Goal: Transaction & Acquisition: Obtain resource

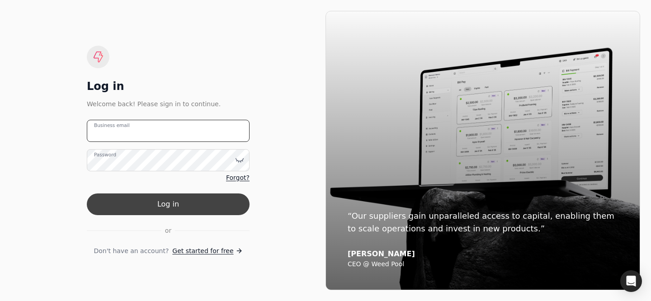
type email "[PERSON_NAME][EMAIL_ADDRESS][DOMAIN_NAME]"
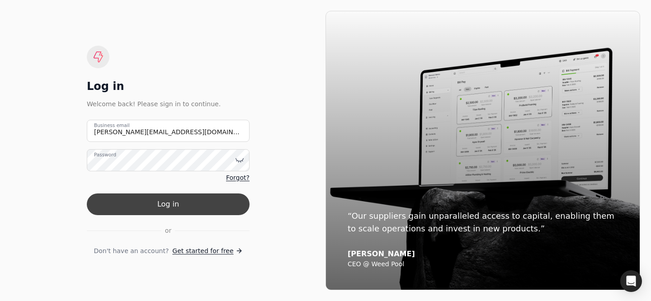
click at [159, 201] on button "Log in" at bounding box center [168, 205] width 163 height 22
click at [184, 205] on button "Log in" at bounding box center [168, 205] width 163 height 22
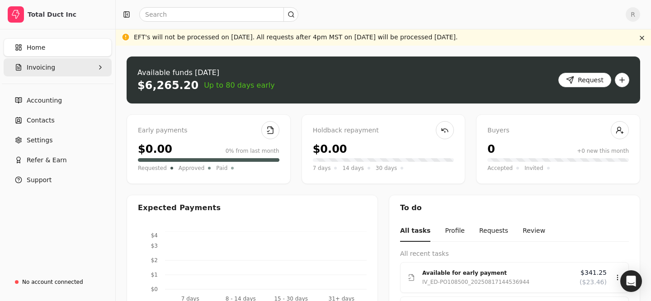
click at [78, 66] on button "Invoicing" at bounding box center [58, 67] width 108 height 18
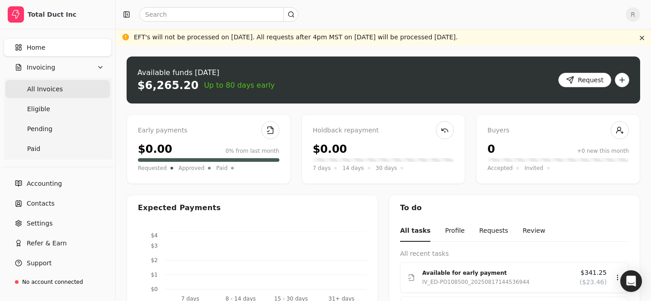
click at [63, 85] on Invoices "All Invoices" at bounding box center [57, 89] width 104 height 18
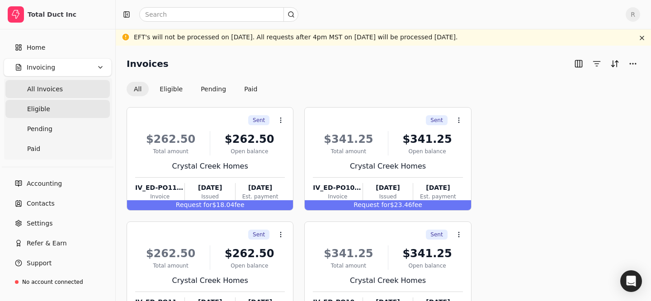
click at [77, 112] on link "Eligible" at bounding box center [57, 109] width 104 height 18
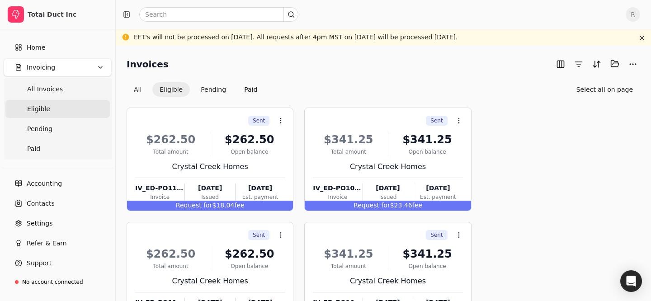
click at [23, 99] on ul "All Invoices Eligible Pending Paid" at bounding box center [58, 118] width 108 height 81
click at [24, 96] on Invoices "All Invoices" at bounding box center [57, 89] width 104 height 18
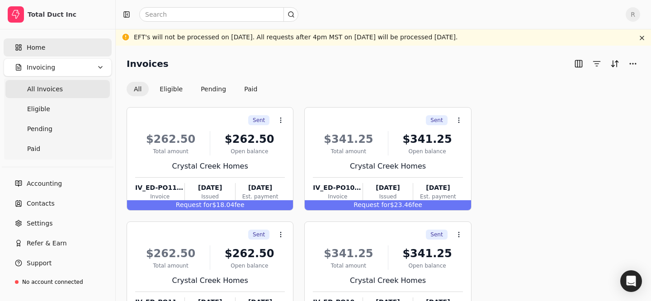
click at [67, 43] on link "Home" at bounding box center [58, 47] width 108 height 18
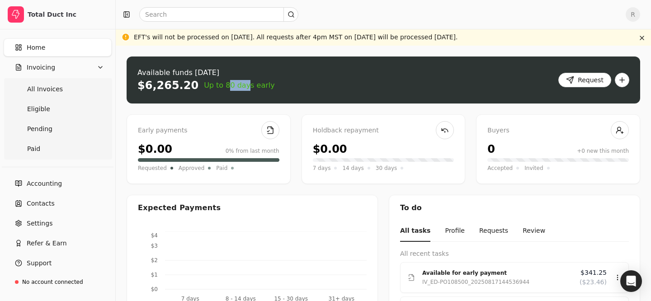
drag, startPoint x: 237, startPoint y: 84, endPoint x: 204, endPoint y: 84, distance: 32.6
click at [204, 84] on span "Up to 80 days early" at bounding box center [239, 85] width 71 height 11
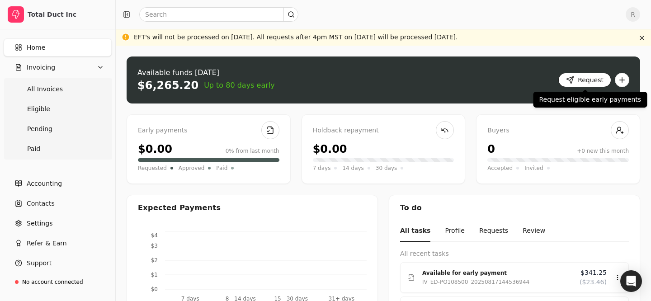
click at [583, 78] on button "Request" at bounding box center [585, 80] width 53 height 14
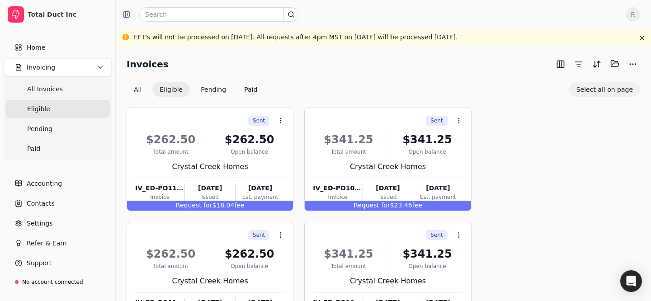
click at [600, 92] on button "Select all on page" at bounding box center [604, 89] width 71 height 14
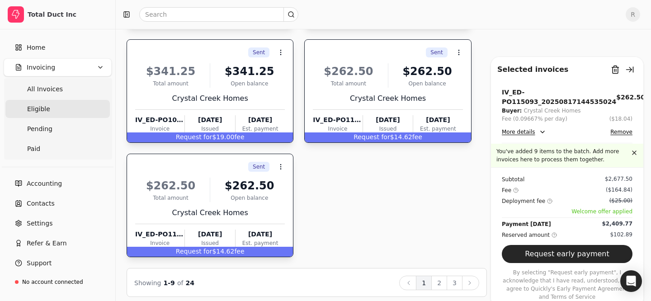
scroll to position [418, 0]
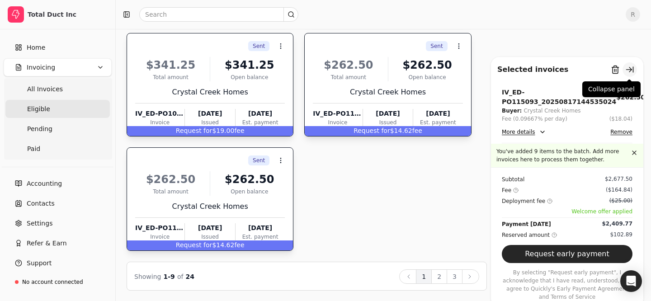
click at [631, 66] on button "button" at bounding box center [630, 69] width 14 height 14
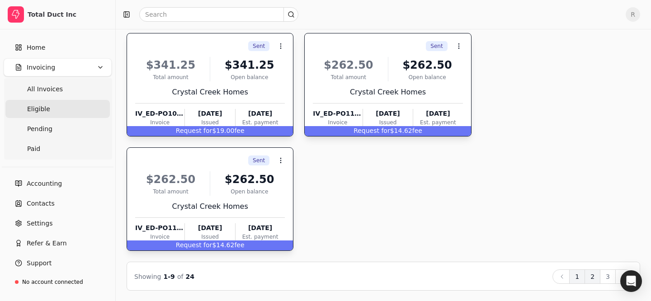
click at [595, 278] on button "2" at bounding box center [593, 277] width 16 height 14
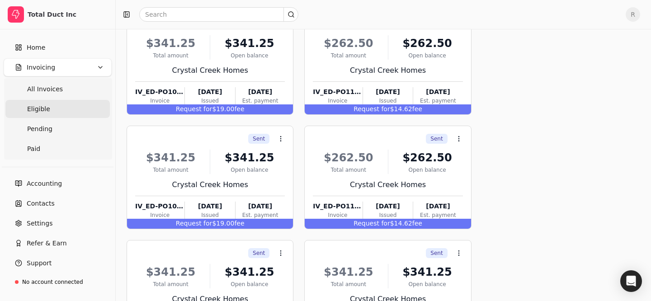
scroll to position [0, 0]
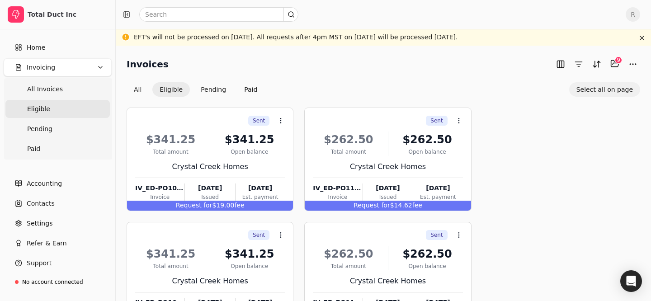
click at [598, 89] on button "Select all on page" at bounding box center [604, 89] width 71 height 14
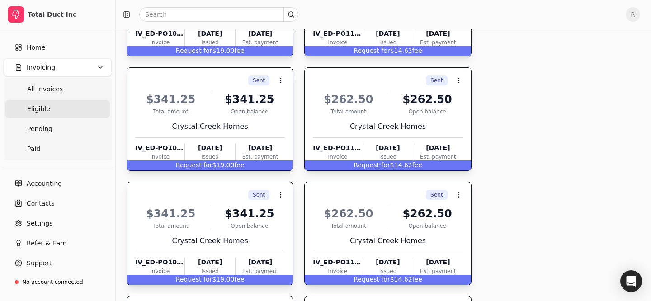
scroll to position [418, 0]
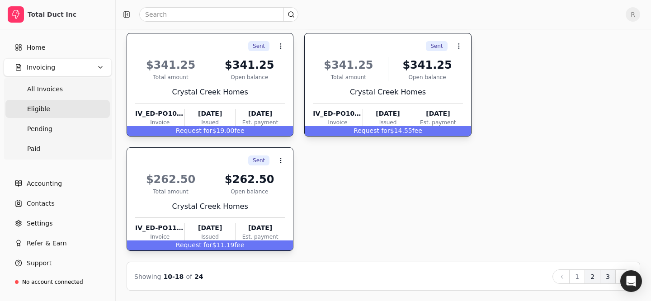
click at [607, 276] on button "3" at bounding box center [608, 277] width 16 height 14
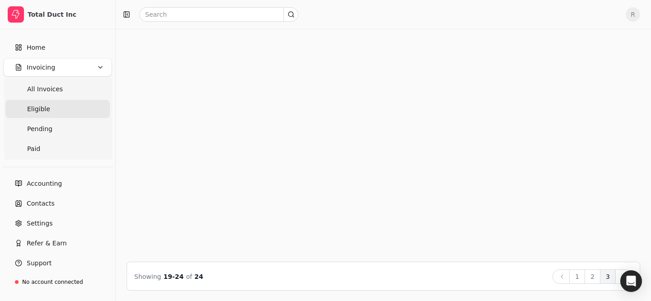
scroll to position [0, 0]
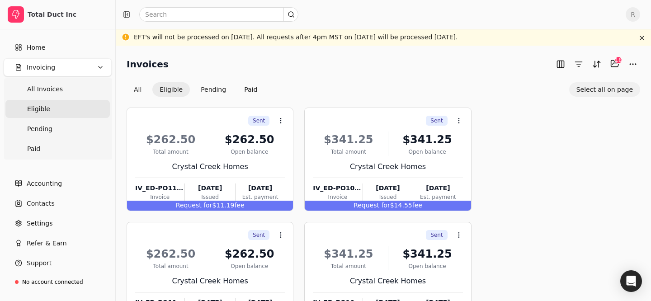
click at [604, 90] on button "Select all on page" at bounding box center [604, 89] width 71 height 14
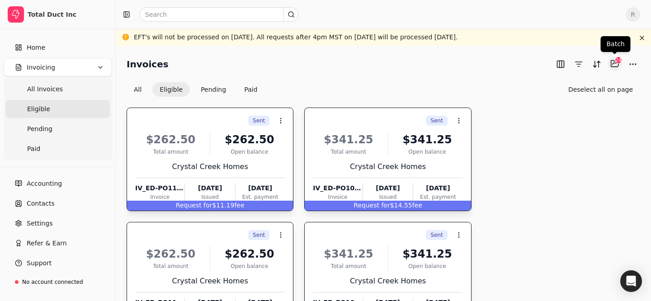
click at [617, 65] on button "Selected items: 24" at bounding box center [615, 64] width 14 height 14
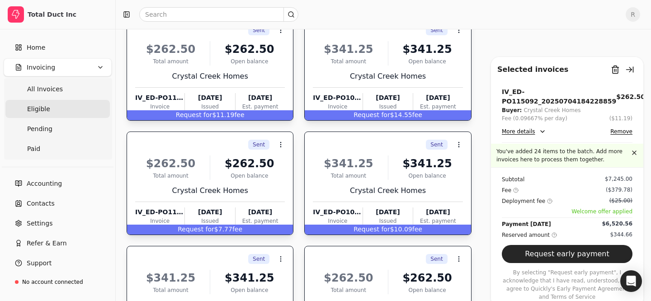
scroll to position [189, 0]
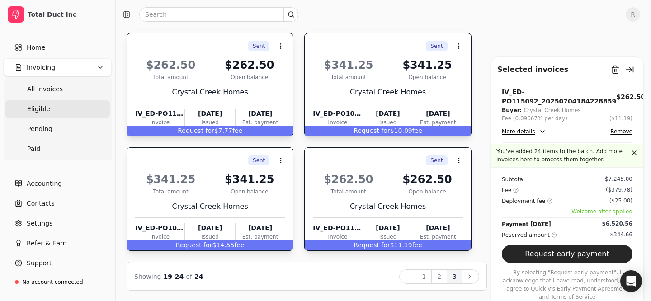
click at [552, 252] on button "Request early payment" at bounding box center [567, 254] width 131 height 18
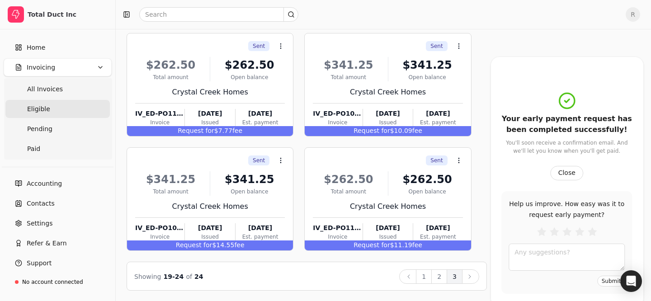
scroll to position [0, 0]
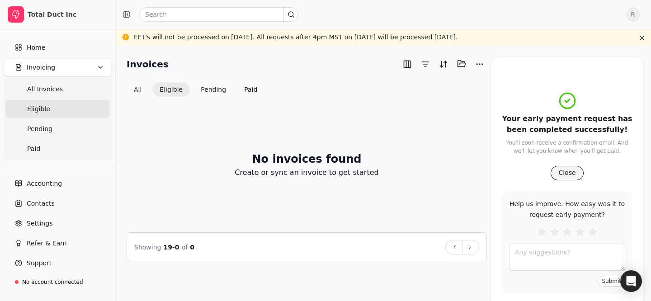
click at [566, 175] on button "Close" at bounding box center [567, 173] width 33 height 14
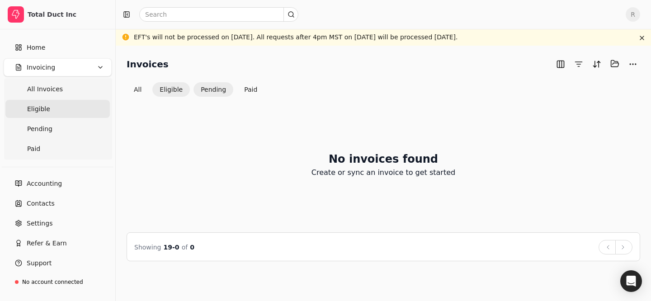
click at [209, 93] on button "Pending" at bounding box center [214, 89] width 40 height 14
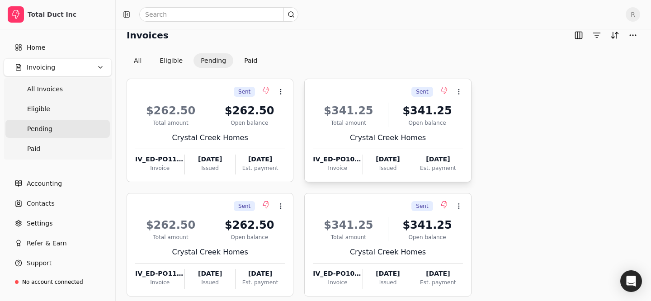
scroll to position [33, 0]
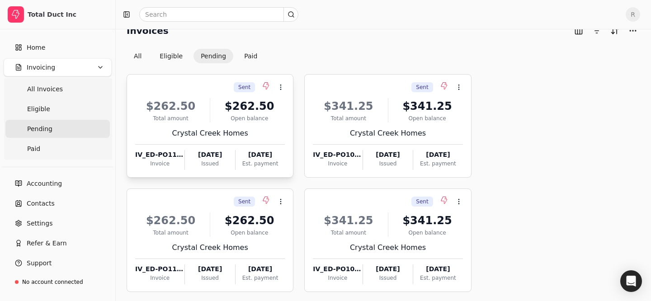
click at [243, 84] on span "Sent" at bounding box center [244, 87] width 12 height 8
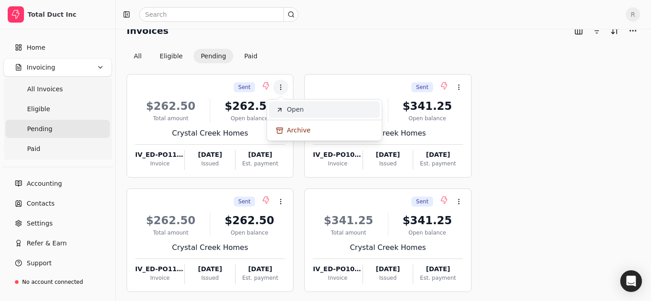
click at [295, 112] on span "Open" at bounding box center [295, 109] width 17 height 9
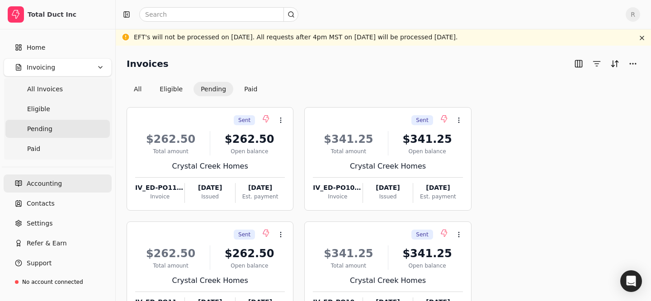
click at [69, 180] on link "Accounting" at bounding box center [58, 184] width 108 height 18
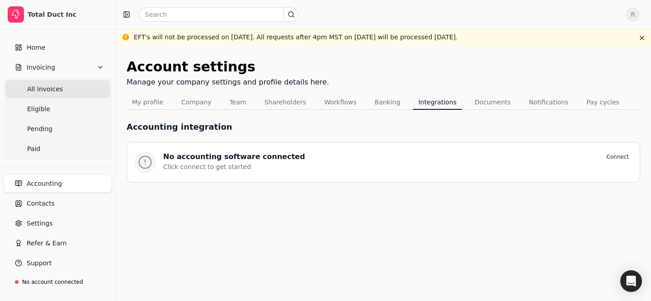
click at [65, 85] on Invoices "All Invoices" at bounding box center [57, 89] width 104 height 18
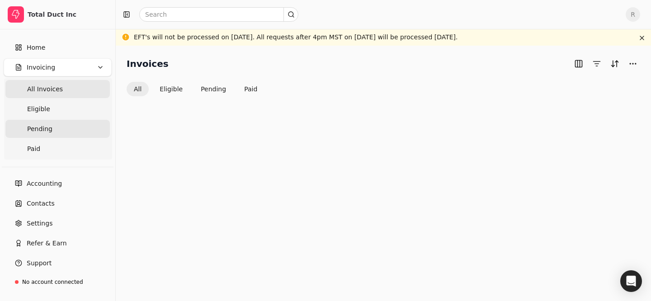
click at [78, 128] on link "Pending" at bounding box center [57, 129] width 104 height 18
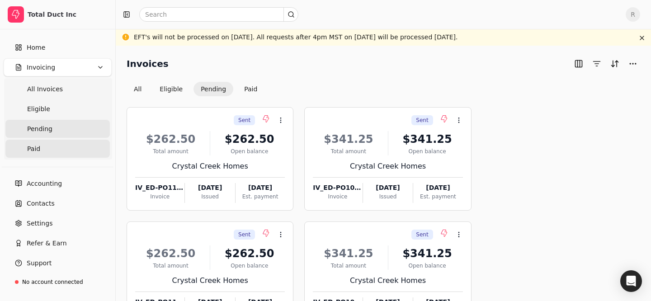
click at [78, 157] on link "Paid" at bounding box center [57, 149] width 104 height 18
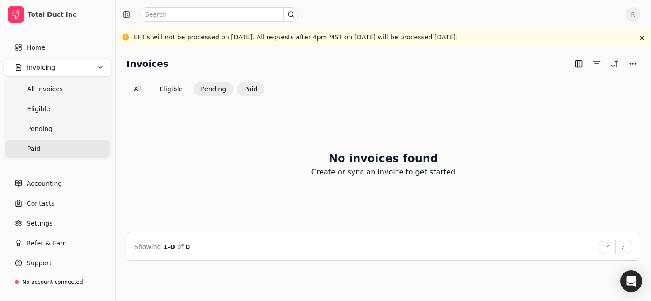
click at [221, 86] on button "Pending" at bounding box center [214, 89] width 40 height 14
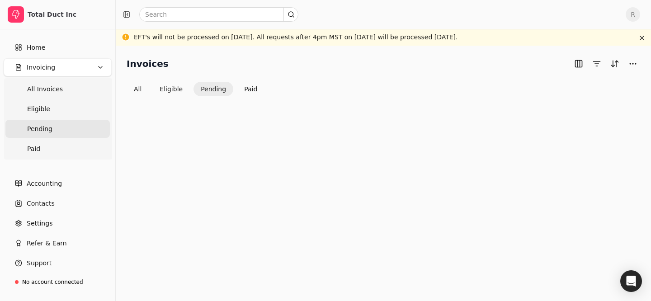
scroll to position [11, 0]
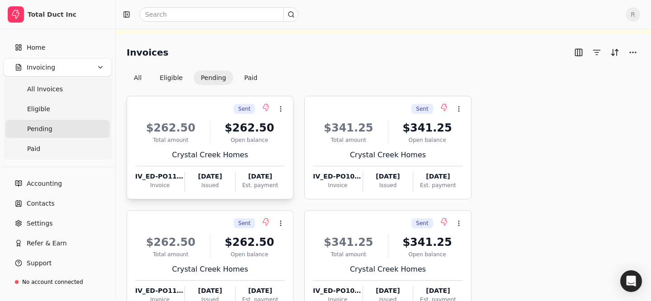
click at [243, 109] on span "Sent" at bounding box center [244, 109] width 12 height 8
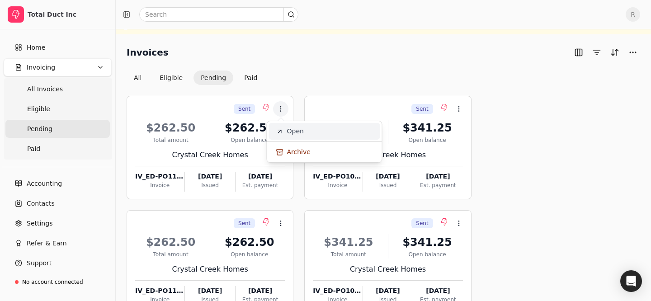
click at [295, 127] on span "Open" at bounding box center [295, 131] width 17 height 9
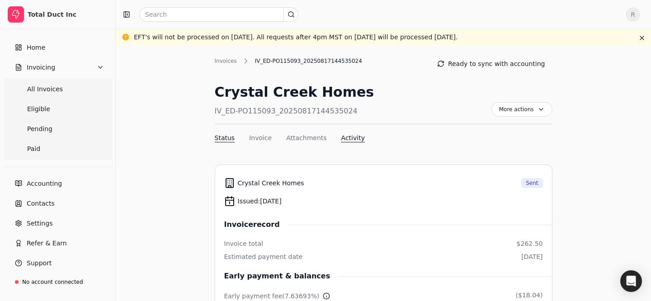
click at [347, 136] on button "Activity" at bounding box center [353, 137] width 24 height 9
click at [223, 134] on button "Status" at bounding box center [225, 137] width 20 height 9
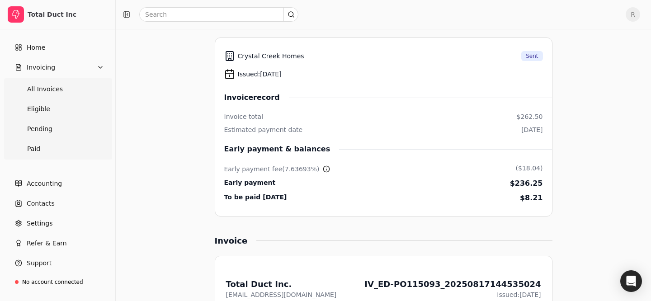
scroll to position [147, 0]
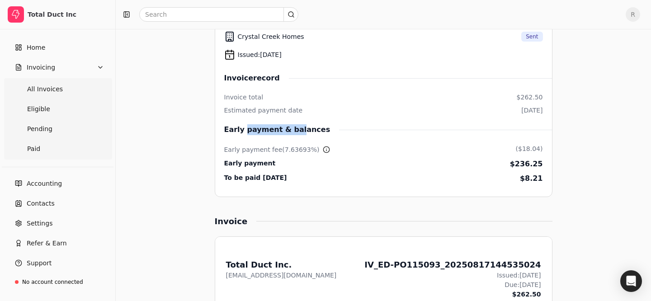
drag, startPoint x: 243, startPoint y: 130, endPoint x: 295, endPoint y: 130, distance: 52.0
click at [293, 130] on span "Early payment & balances" at bounding box center [281, 129] width 115 height 11
click at [295, 130] on span "Early payment & balances" at bounding box center [281, 129] width 115 height 11
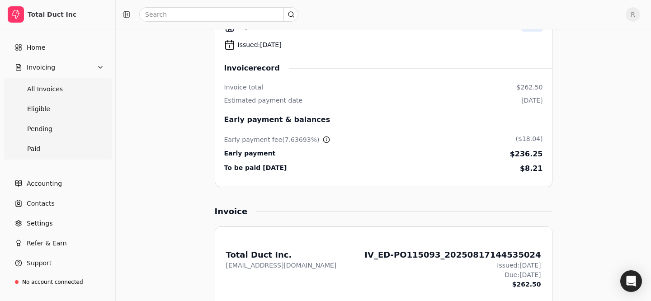
scroll to position [148, 0]
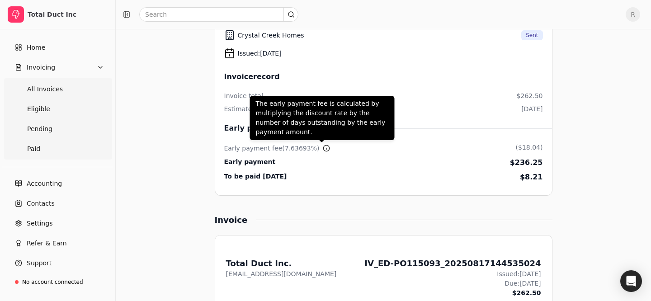
click at [324, 147] on circle at bounding box center [327, 148] width 6 height 6
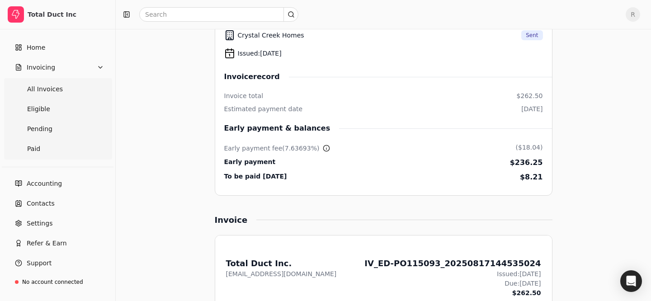
scroll to position [0, 0]
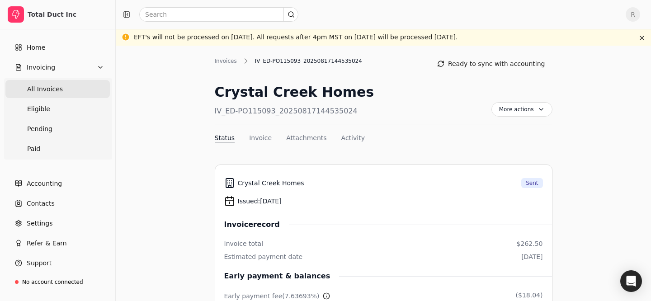
click at [49, 89] on span "All Invoices" at bounding box center [45, 89] width 36 height 9
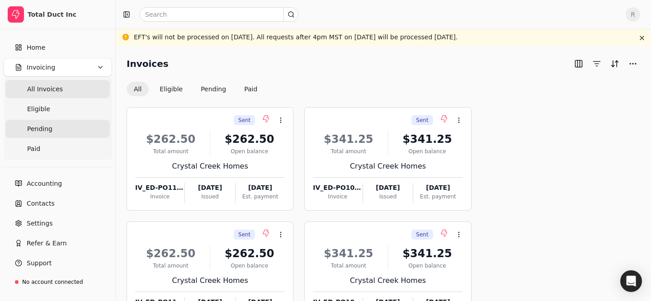
click at [70, 131] on link "Pending" at bounding box center [57, 129] width 104 height 18
click at [76, 86] on Invoices "All Invoices" at bounding box center [57, 89] width 104 height 18
click at [201, 92] on button "Pending" at bounding box center [214, 89] width 40 height 14
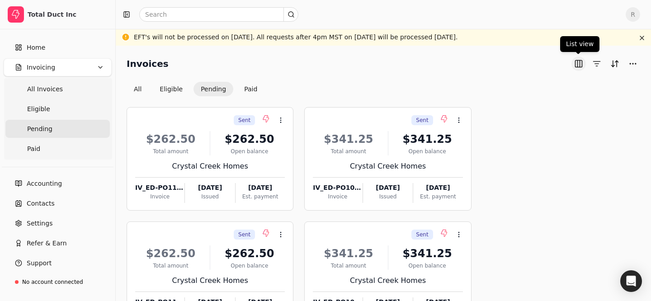
click at [584, 61] on button "button" at bounding box center [579, 64] width 14 height 14
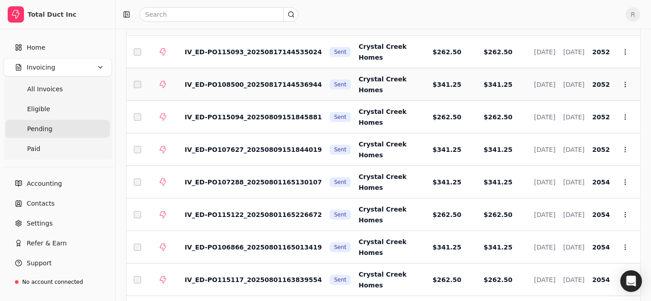
scroll to position [173, 0]
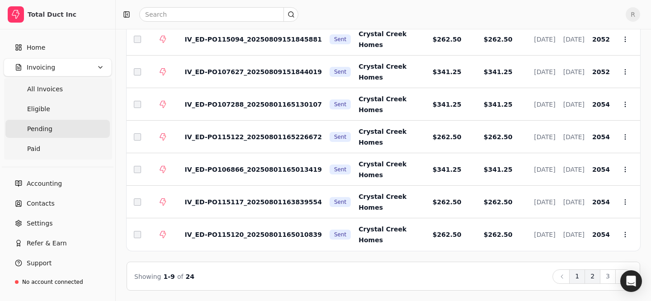
click at [588, 275] on button "2" at bounding box center [593, 277] width 16 height 14
click at [606, 273] on button "3" at bounding box center [608, 277] width 16 height 14
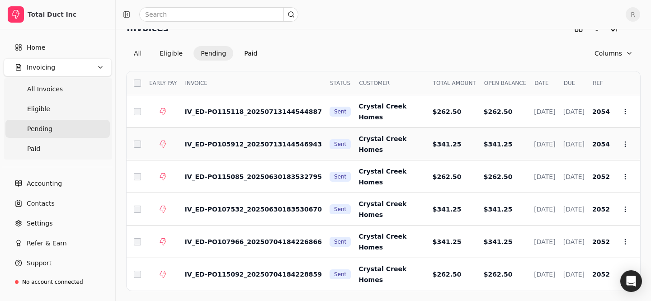
scroll to position [76, 0]
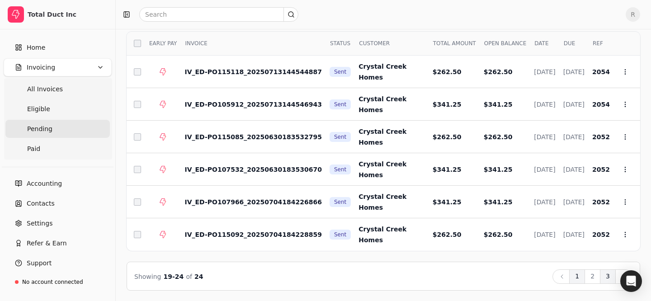
click at [574, 282] on button "1" at bounding box center [577, 277] width 16 height 14
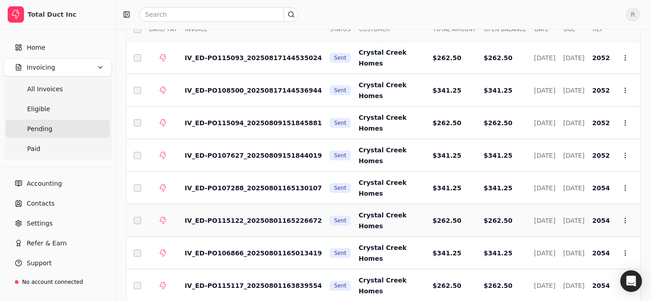
scroll to position [0, 0]
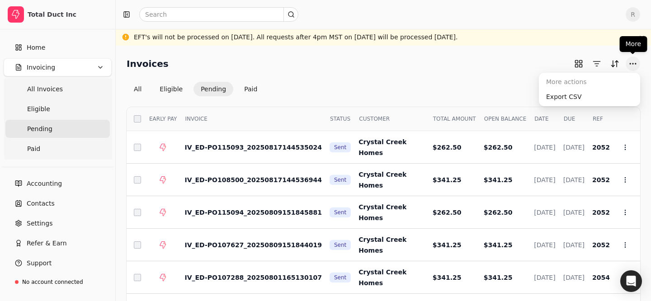
click at [634, 59] on button "More" at bounding box center [633, 64] width 14 height 14
click at [582, 92] on div "Export CSV" at bounding box center [590, 97] width 98 height 15
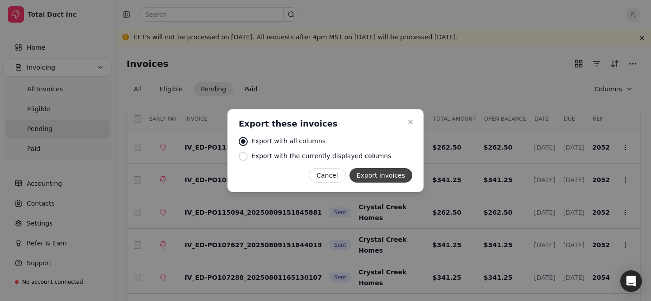
click at [384, 171] on button "Export invoices" at bounding box center [381, 175] width 63 height 14
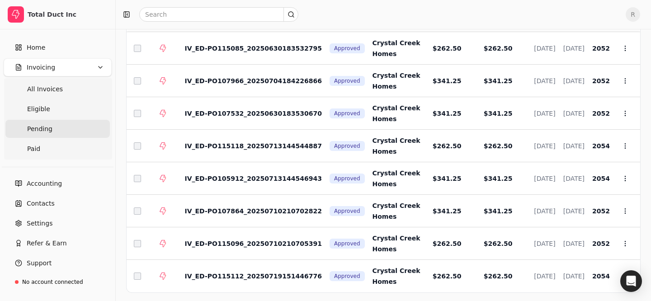
scroll to position [185, 0]
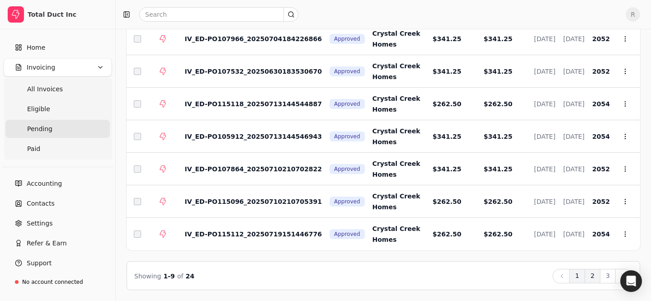
click at [596, 272] on button "2" at bounding box center [593, 276] width 16 height 14
click at [606, 278] on button "3" at bounding box center [608, 276] width 16 height 14
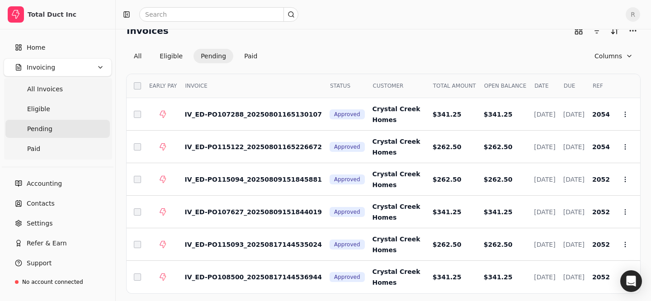
scroll to position [84, 0]
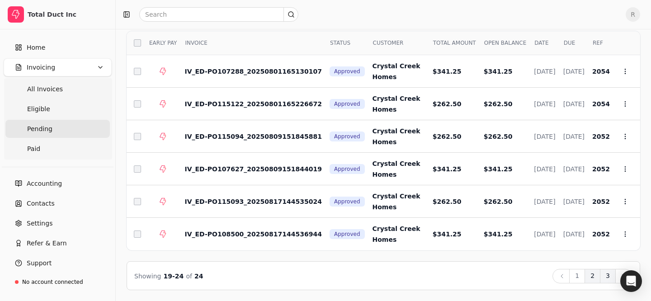
click at [589, 272] on button "2" at bounding box center [593, 276] width 16 height 14
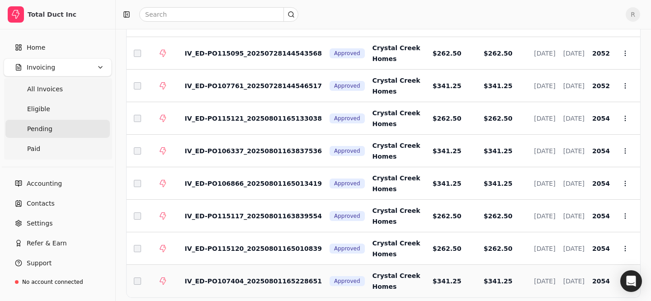
scroll to position [185, 0]
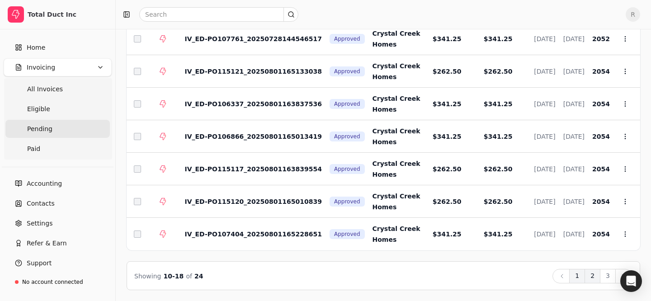
click at [575, 275] on button "1" at bounding box center [577, 276] width 16 height 14
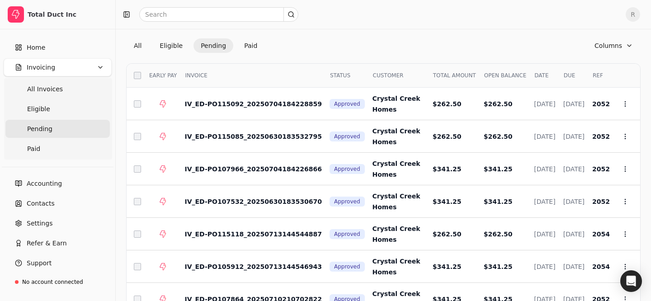
scroll to position [121, 0]
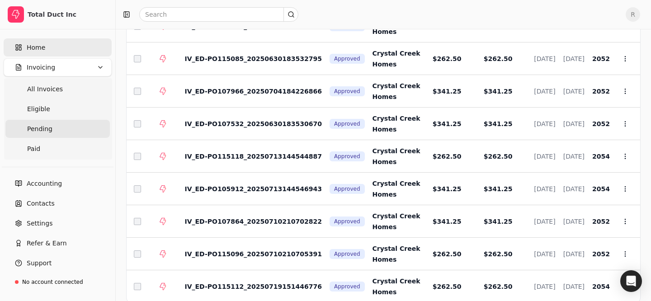
click at [69, 45] on link "Home" at bounding box center [58, 47] width 108 height 18
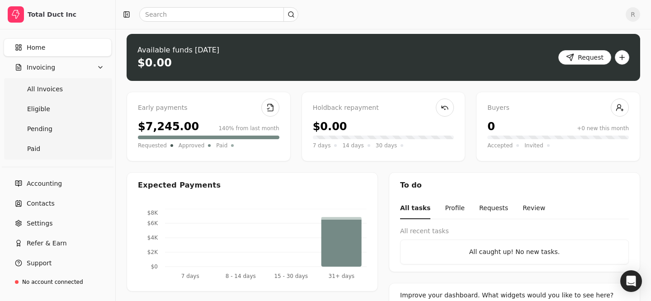
scroll to position [26, 0]
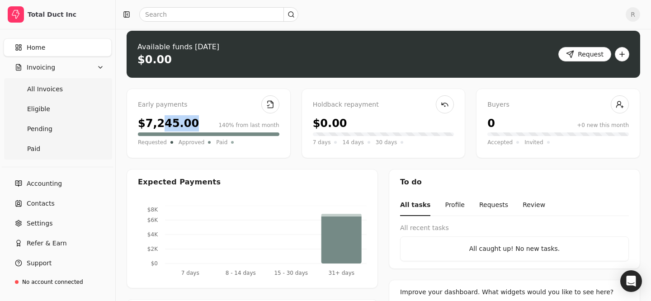
drag, startPoint x: 189, startPoint y: 124, endPoint x: 157, endPoint y: 124, distance: 32.1
click at [157, 124] on div "$7,245.00" at bounding box center [168, 123] width 61 height 16
drag, startPoint x: 225, startPoint y: 121, endPoint x: 249, endPoint y: 121, distance: 23.5
click at [248, 121] on div "140% from last month" at bounding box center [248, 125] width 61 height 8
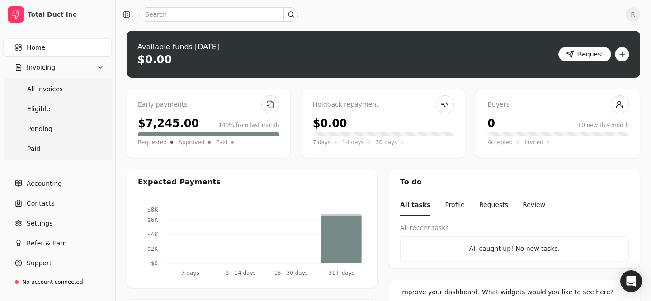
click at [249, 121] on div "140% from last month" at bounding box center [248, 125] width 61 height 8
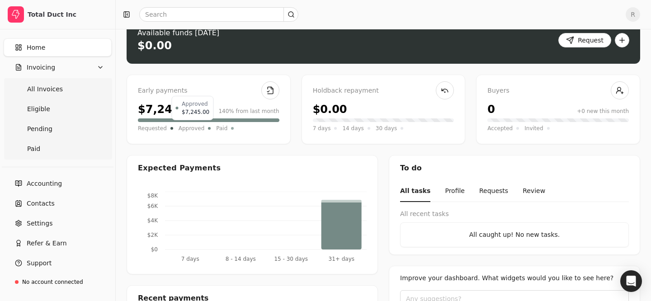
click at [202, 129] on div "Approved" at bounding box center [195, 128] width 33 height 9
click at [56, 81] on Invoices "All Invoices" at bounding box center [57, 89] width 104 height 18
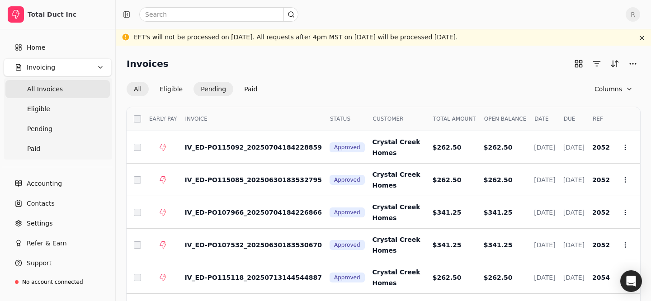
click at [215, 92] on button "Pending" at bounding box center [214, 89] width 40 height 14
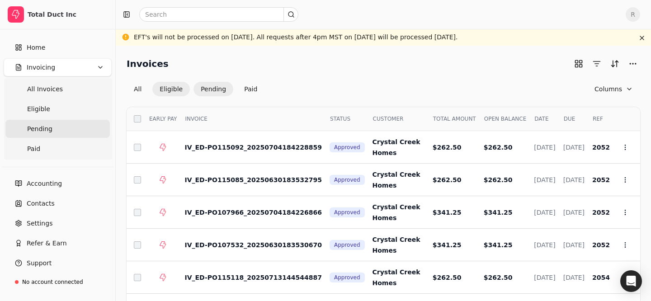
click at [174, 89] on button "Eligible" at bounding box center [171, 89] width 38 height 14
